Goal: Find specific page/section: Find specific page/section

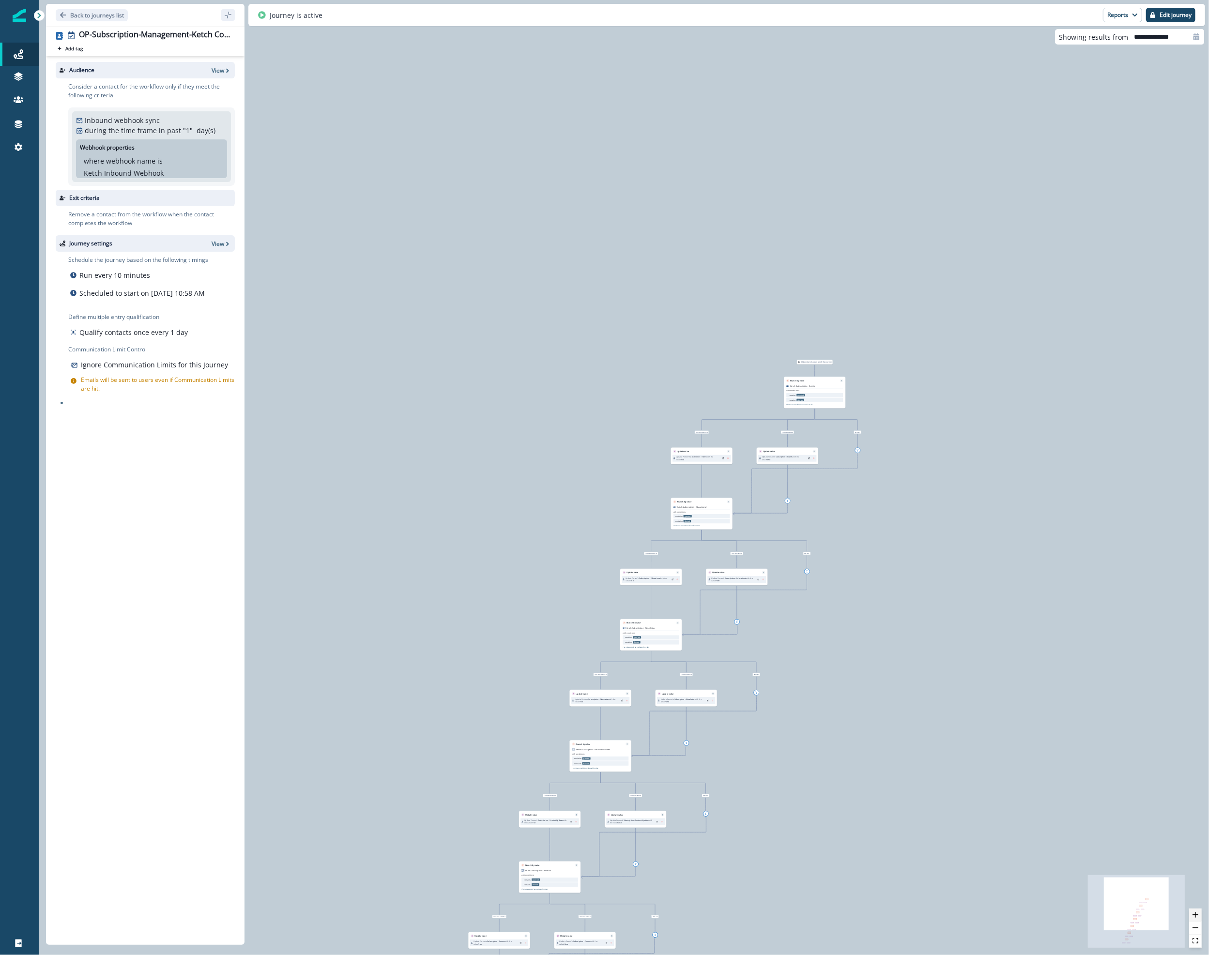
click at [1194, 918] on button "zoom in" at bounding box center [1195, 914] width 13 height 13
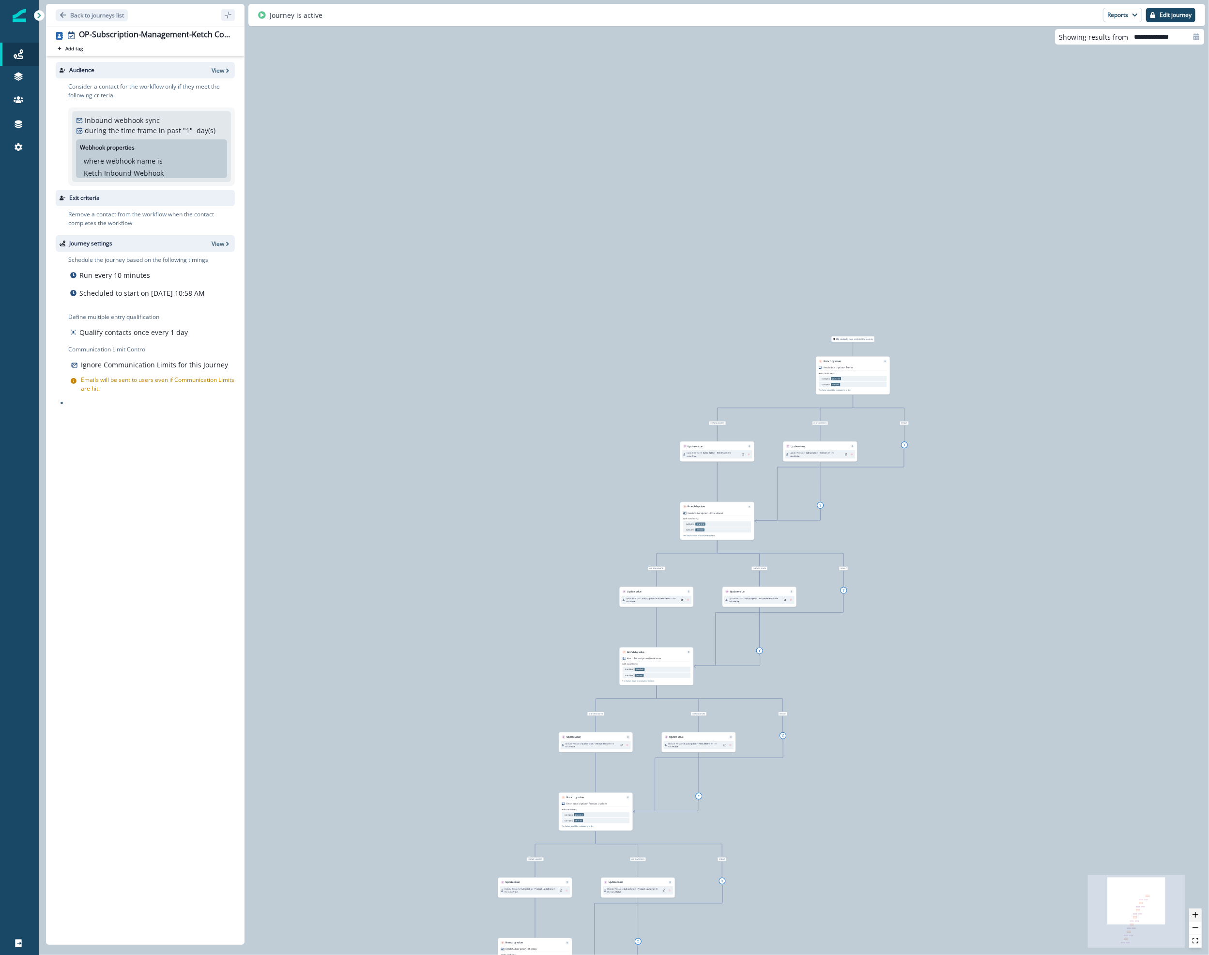
click at [1194, 918] on button "zoom in" at bounding box center [1195, 914] width 13 height 13
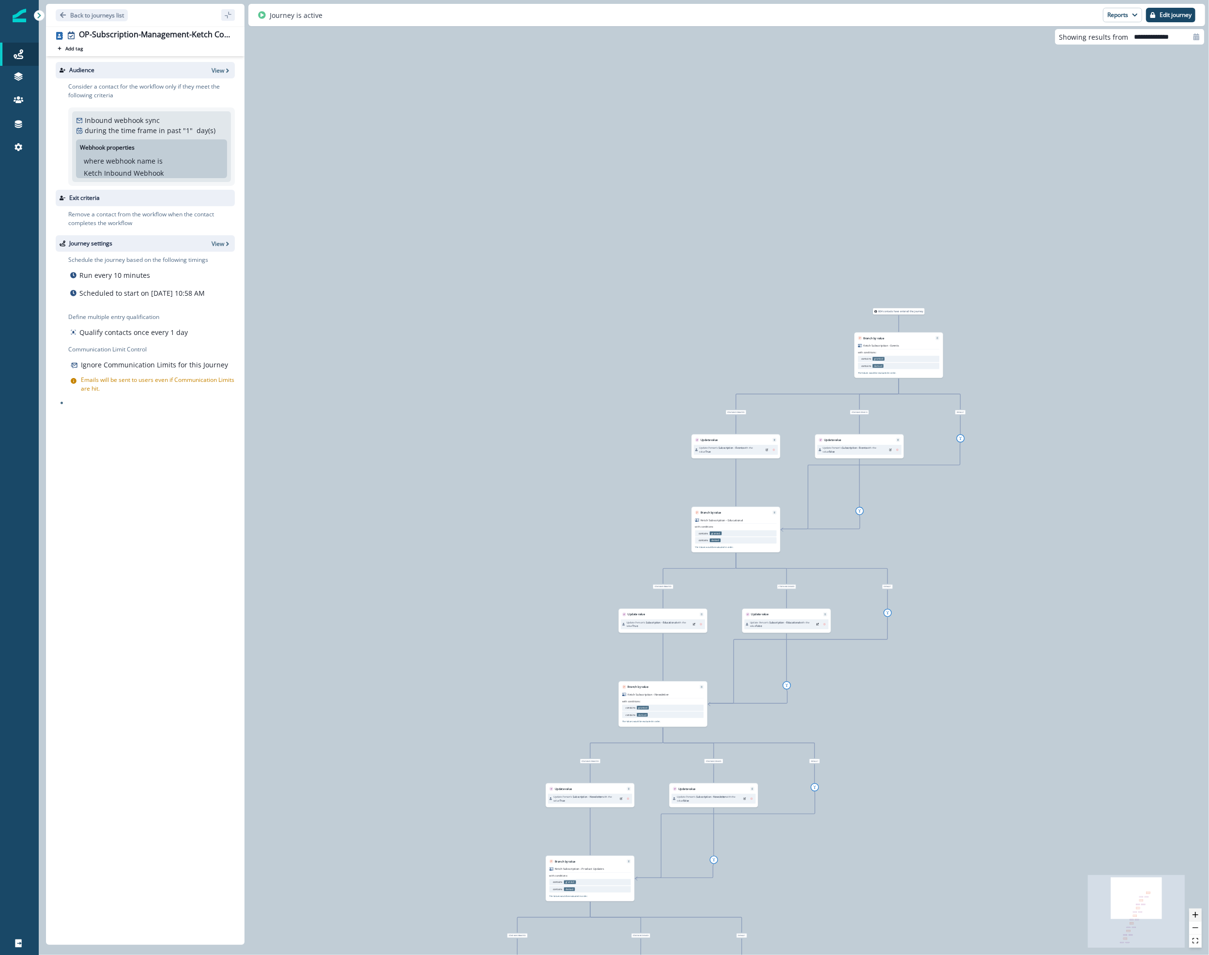
click at [1194, 918] on button "zoom in" at bounding box center [1195, 914] width 13 height 13
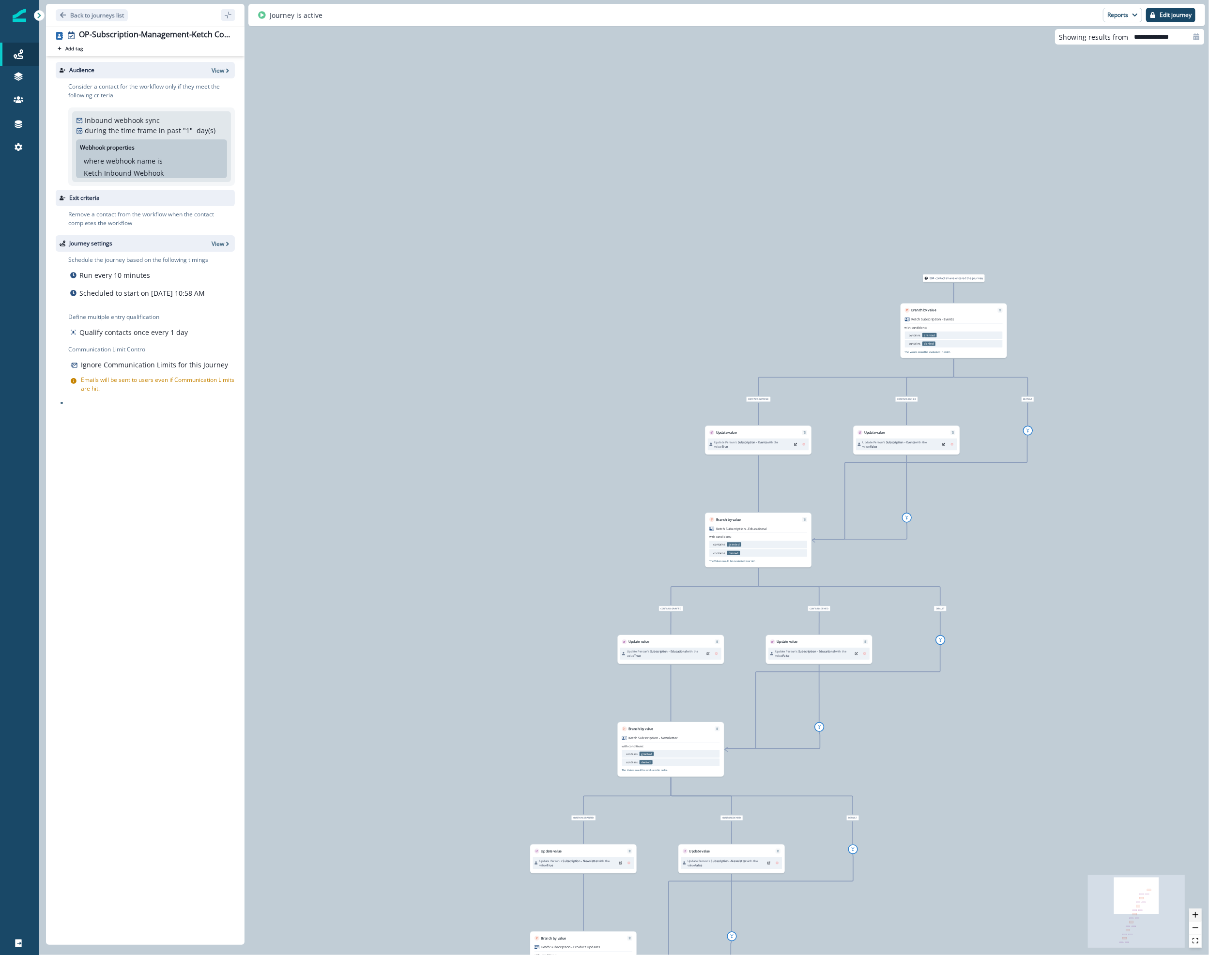
click at [1194, 918] on button "zoom in" at bounding box center [1195, 914] width 13 height 13
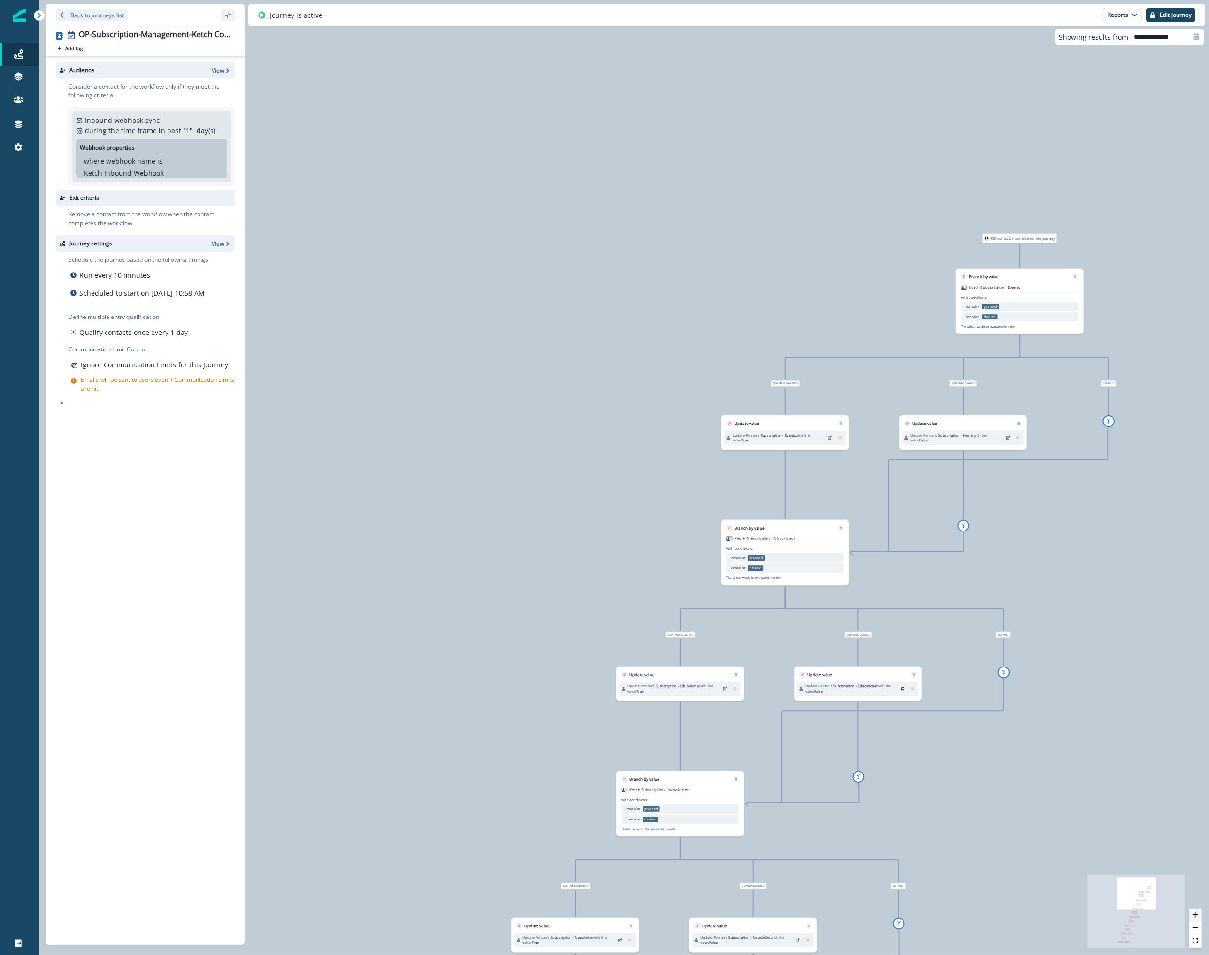
click at [1194, 918] on button "zoom in" at bounding box center [1195, 914] width 13 height 13
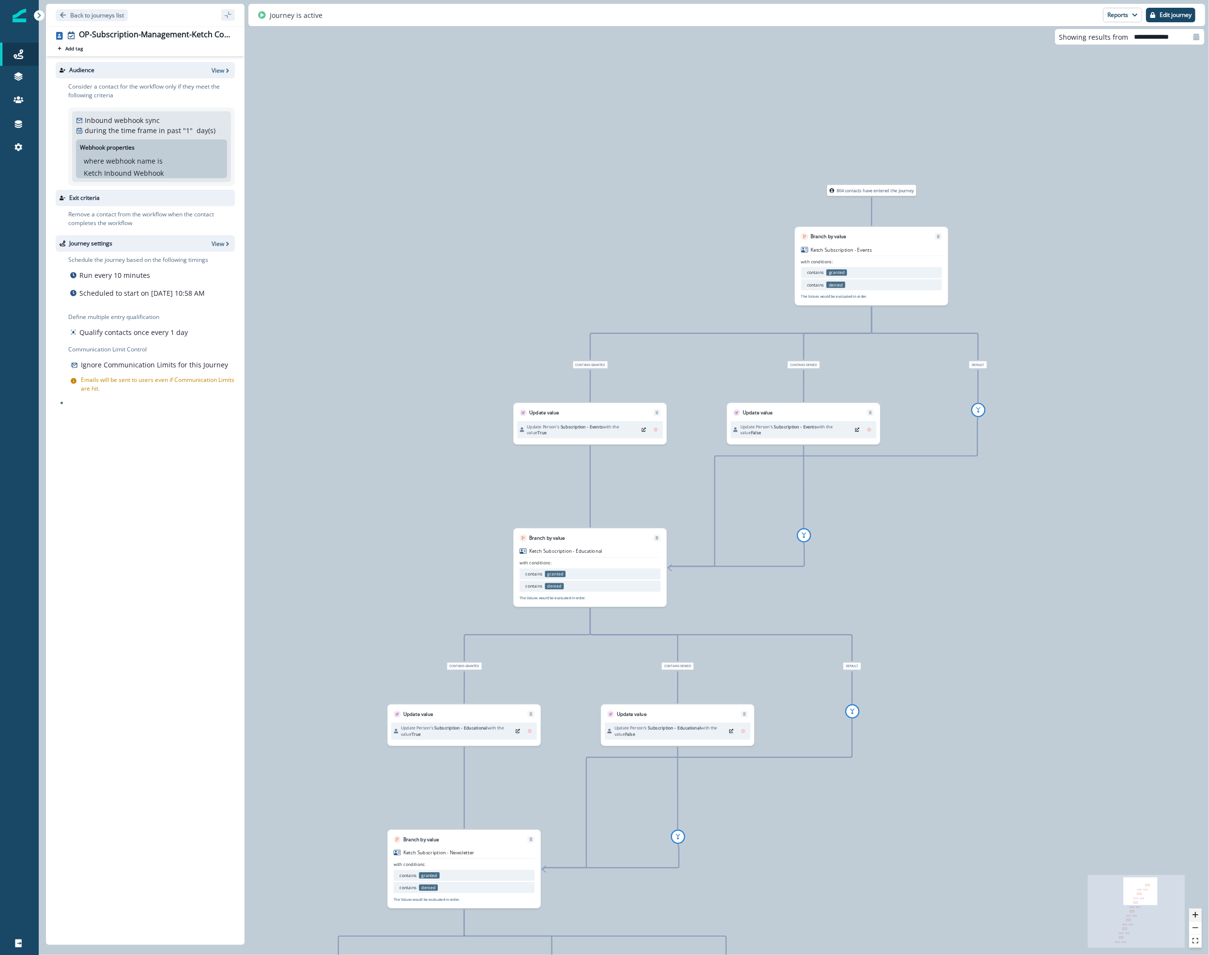
click at [1191, 916] on button "zoom in" at bounding box center [1195, 914] width 13 height 13
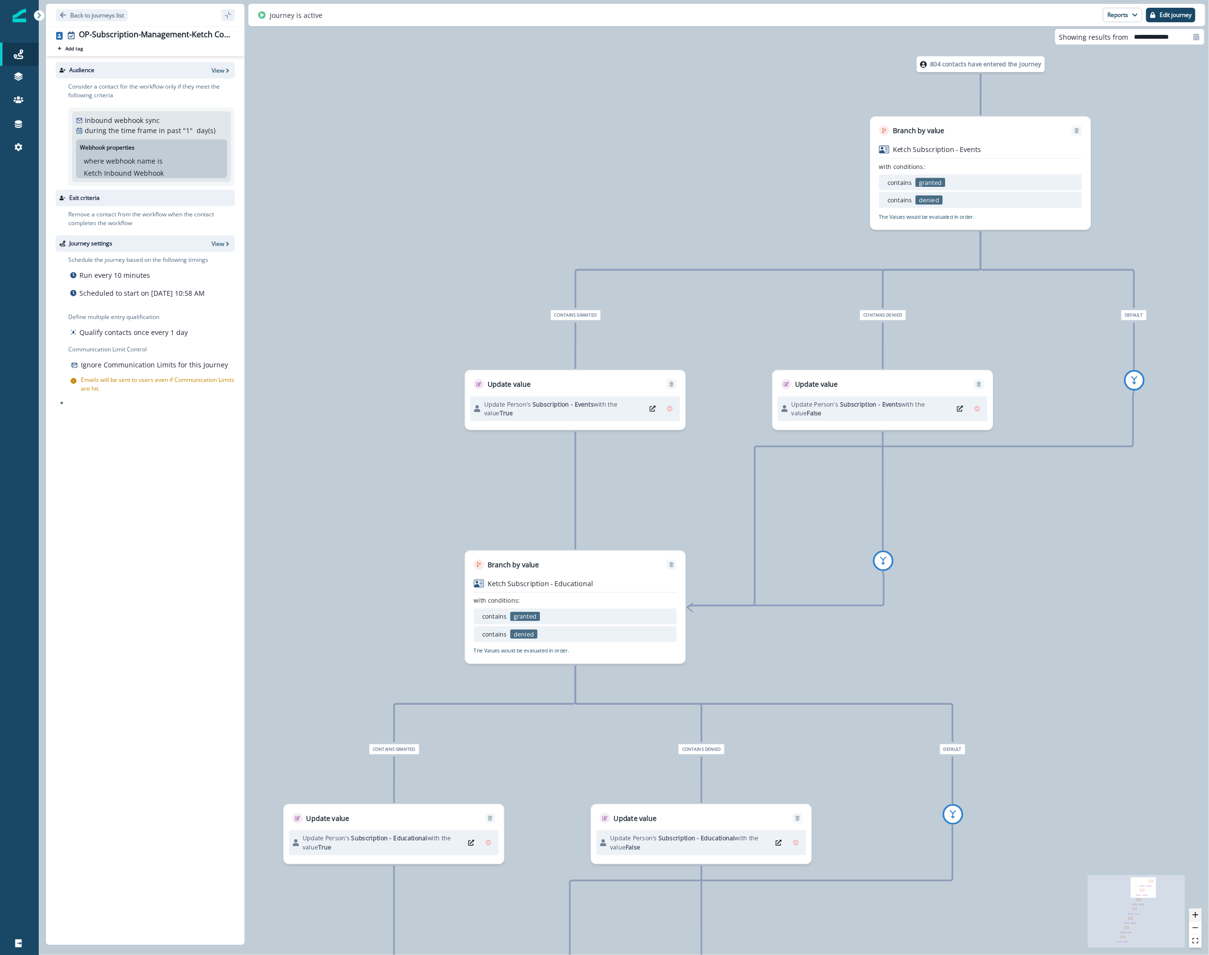
click at [1191, 916] on button "zoom in" at bounding box center [1195, 914] width 13 height 13
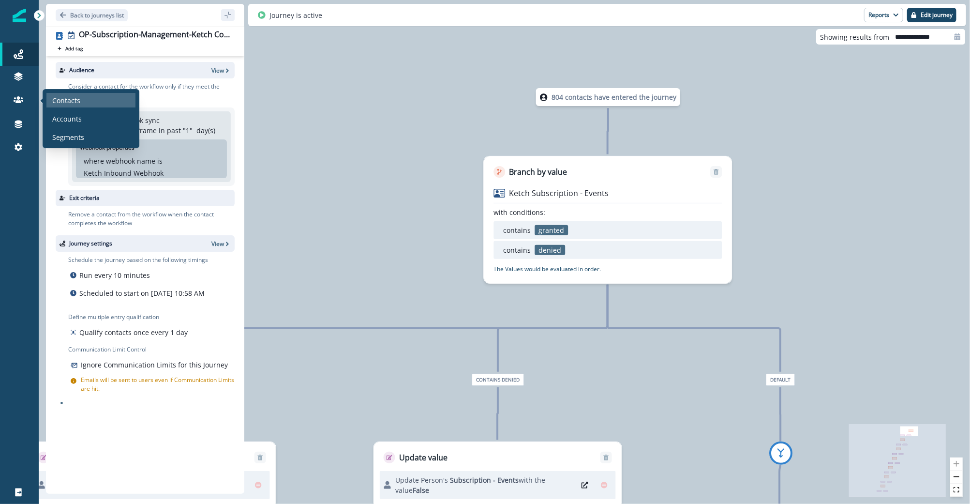
click at [47, 99] on div "Contacts" at bounding box center [90, 100] width 89 height 15
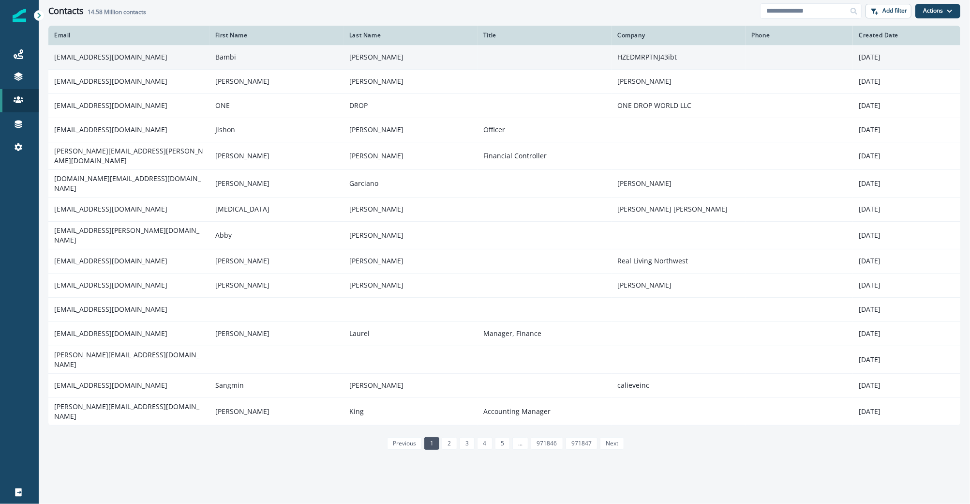
click at [83, 60] on td "[EMAIL_ADDRESS][DOMAIN_NAME]" at bounding box center [128, 57] width 161 height 24
